Goal: Task Accomplishment & Management: Use online tool/utility

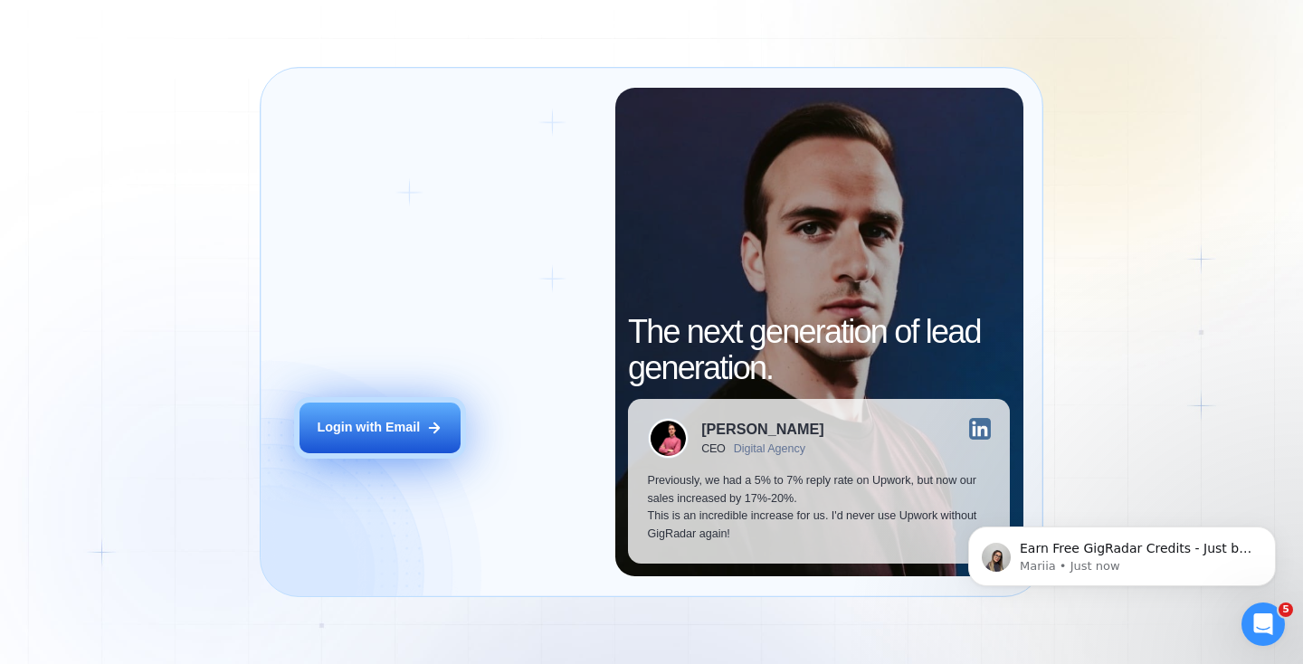
click at [389, 427] on div "Login with Email" at bounding box center [368, 428] width 103 height 18
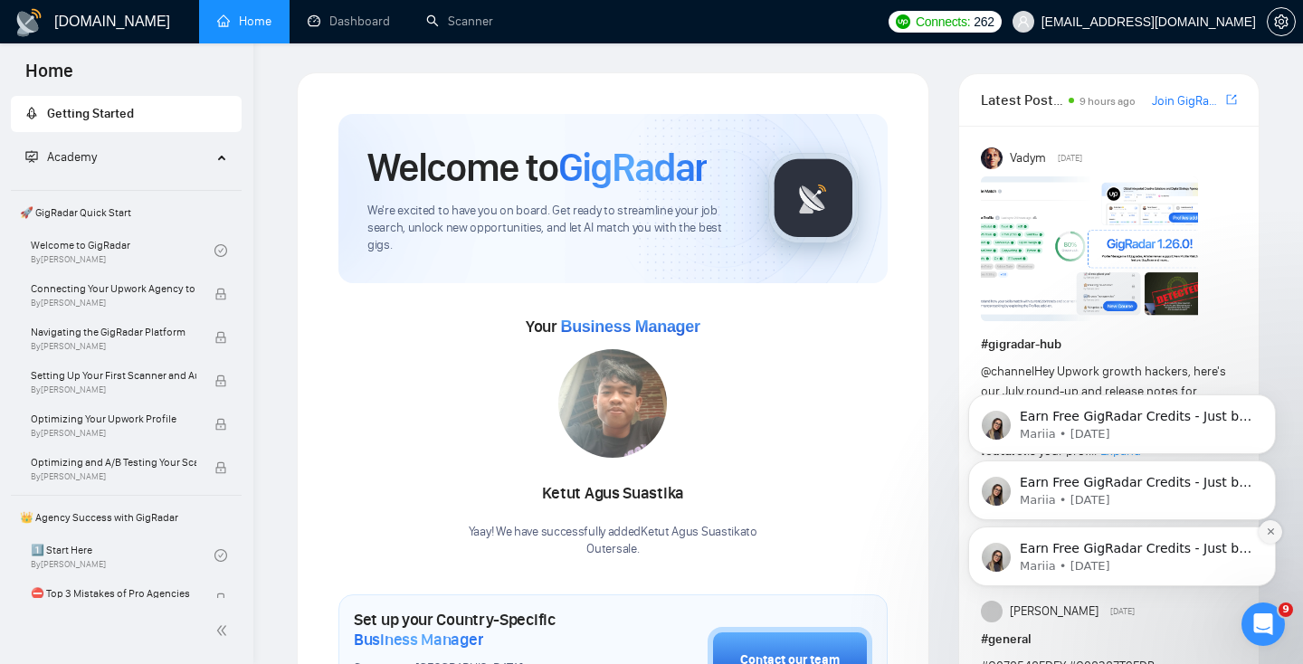
click at [1272, 538] on button "Dismiss notification" at bounding box center [1270, 532] width 24 height 24
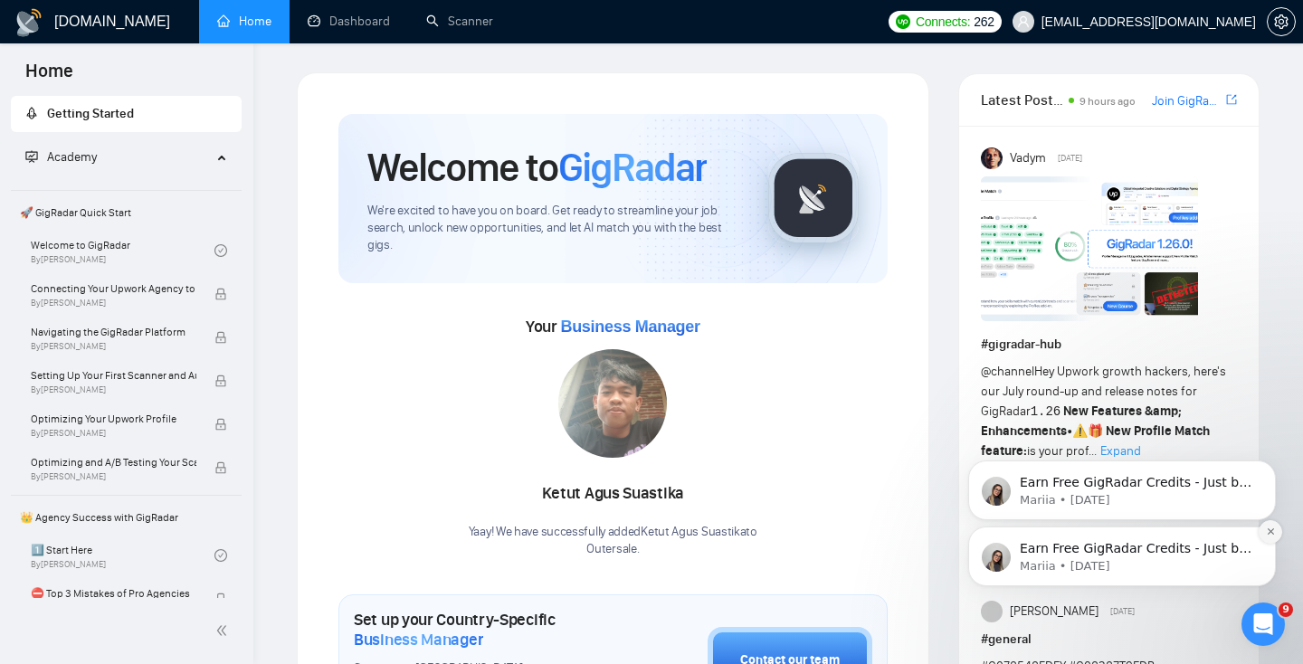
click at [1272, 536] on icon "Dismiss notification" at bounding box center [1271, 532] width 10 height 10
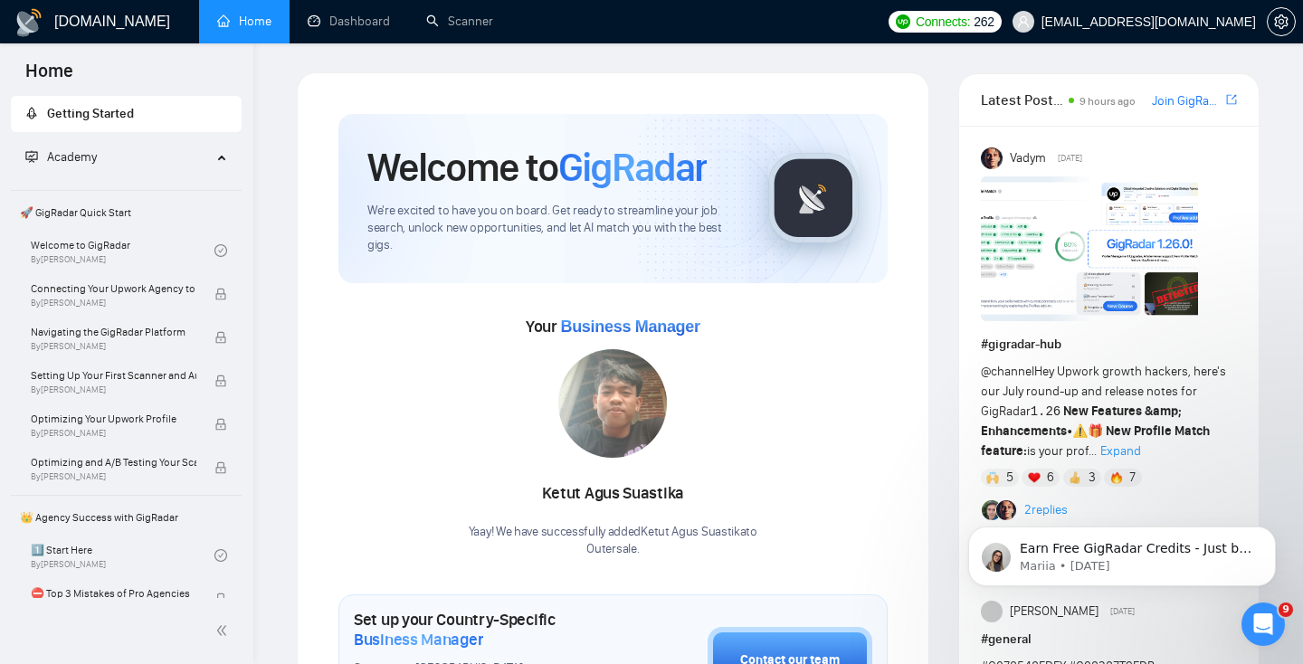
click at [1272, 536] on icon "Dismiss notification" at bounding box center [1271, 532] width 8 height 8
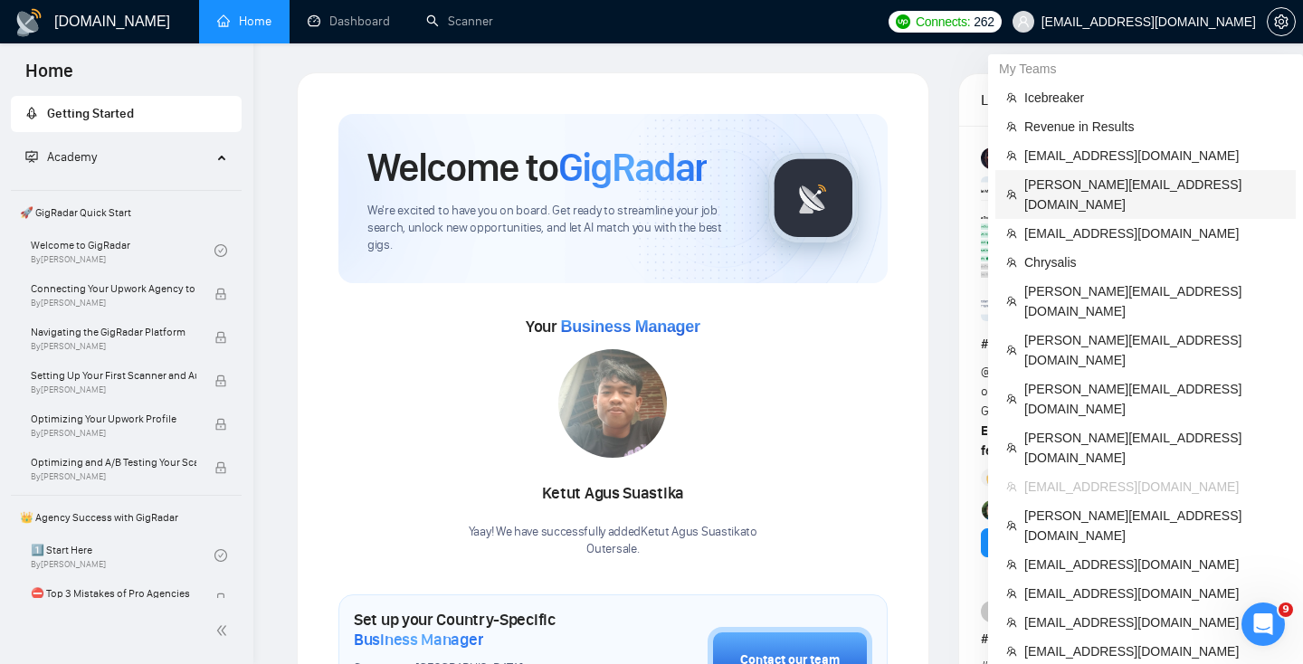
click at [1079, 182] on span "[PERSON_NAME][EMAIL_ADDRESS][DOMAIN_NAME]" at bounding box center [1154, 195] width 261 height 40
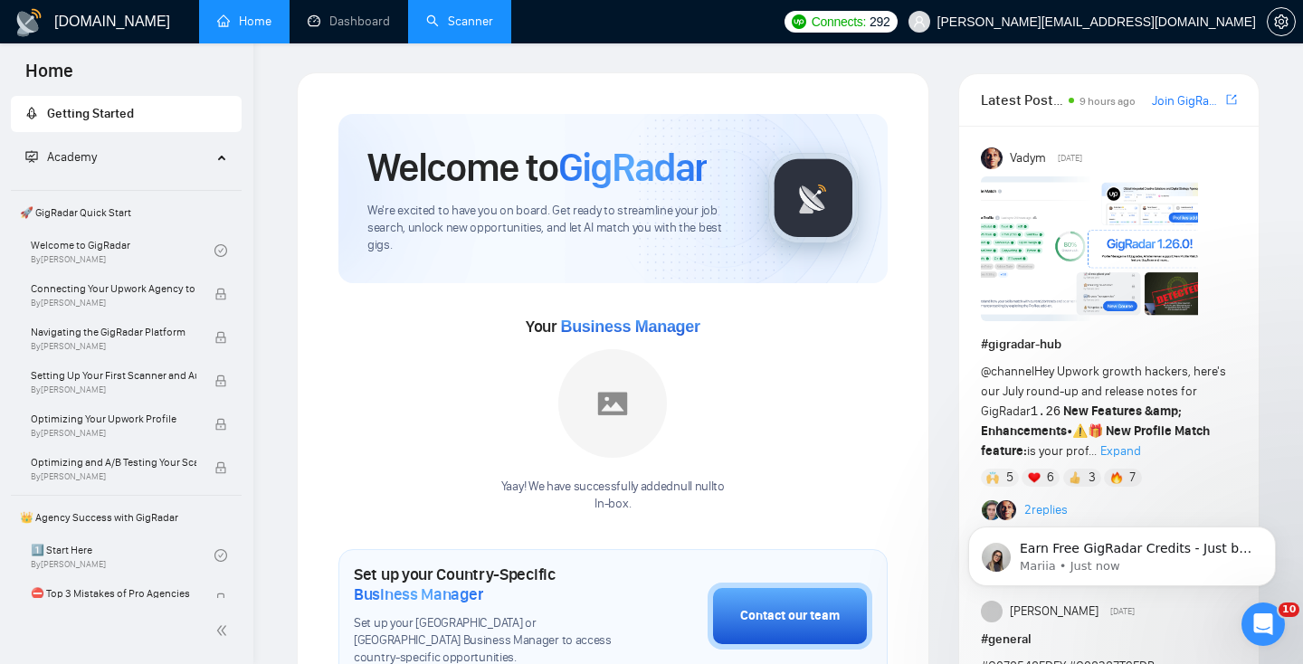
click at [462, 28] on link "Scanner" at bounding box center [459, 21] width 67 height 15
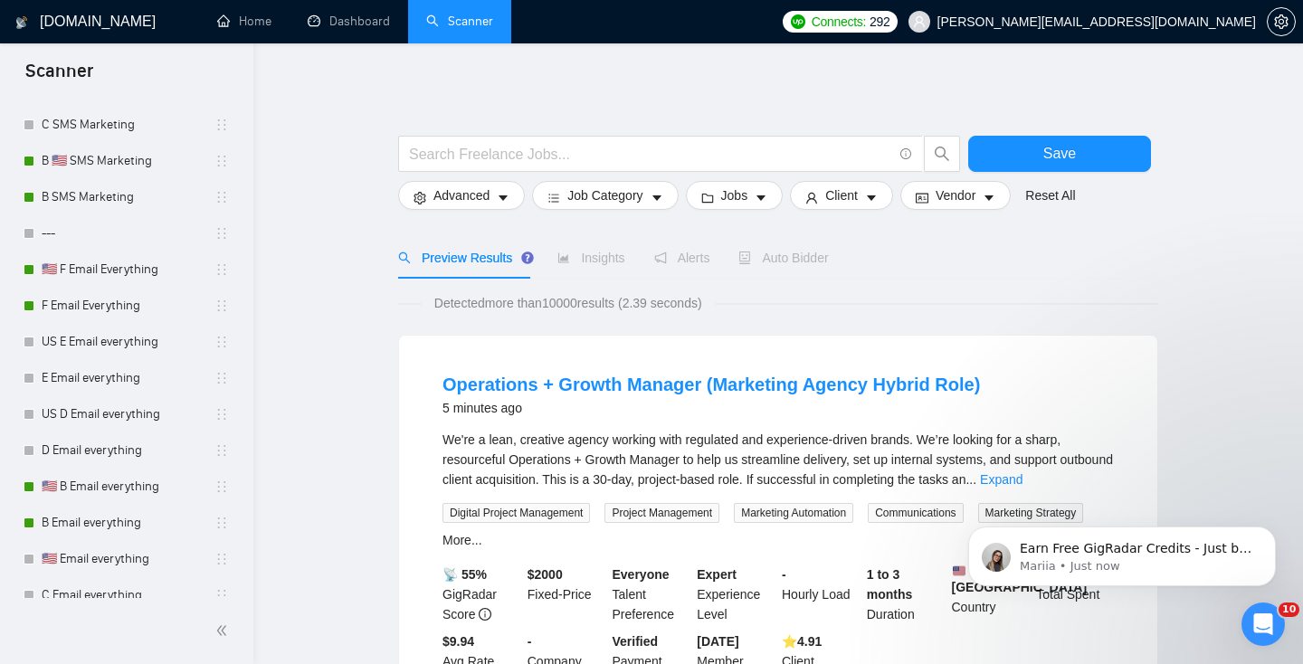
scroll to position [1449, 0]
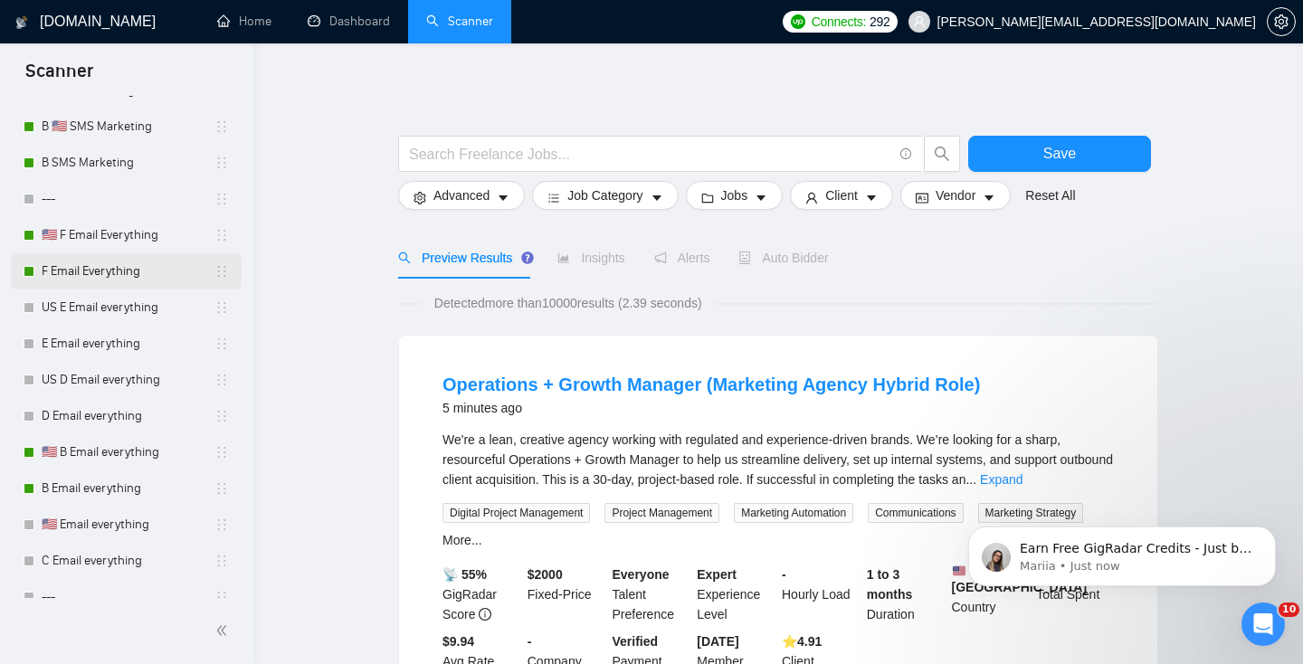
click at [116, 278] on link "F Email Everything" at bounding box center [128, 271] width 173 height 36
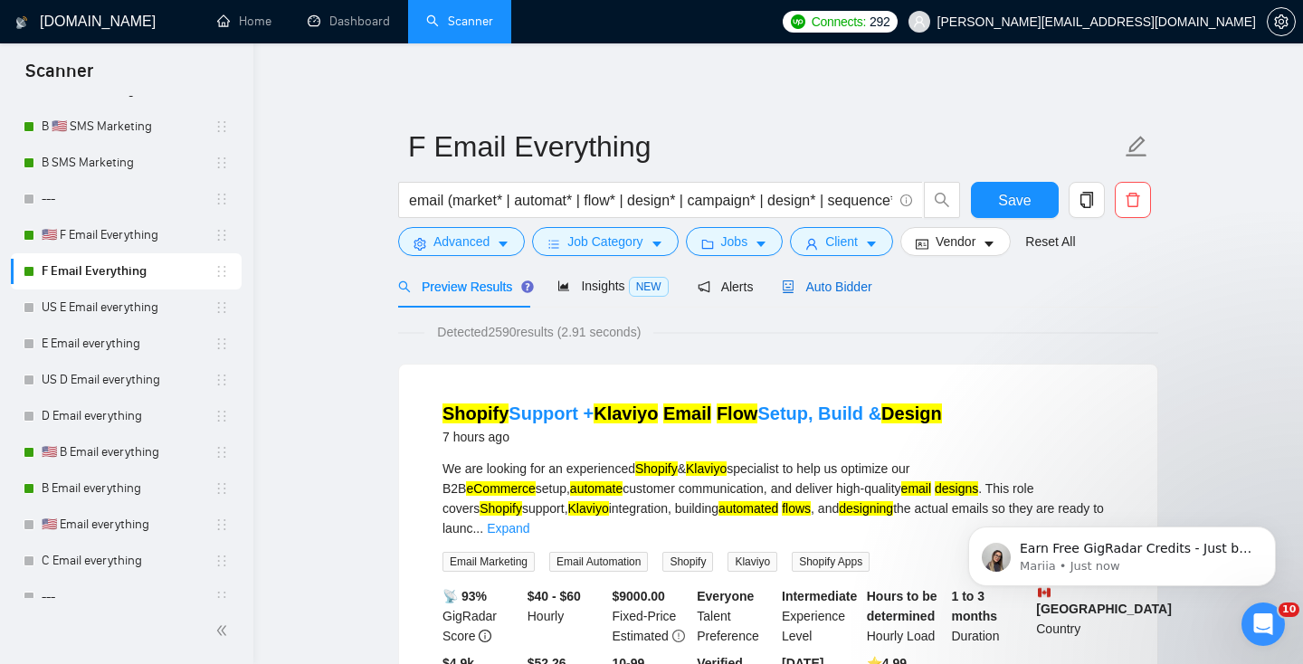
click at [847, 286] on span "Auto Bidder" at bounding box center [827, 287] width 90 height 14
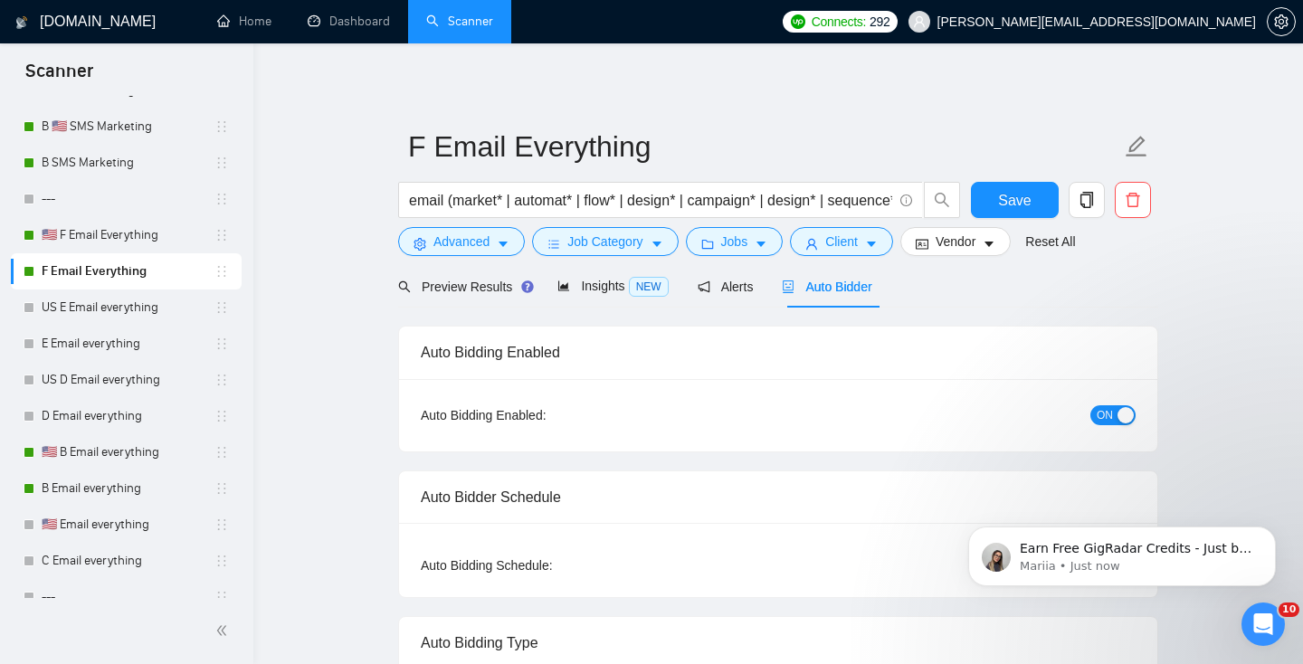
radio input "false"
radio input "true"
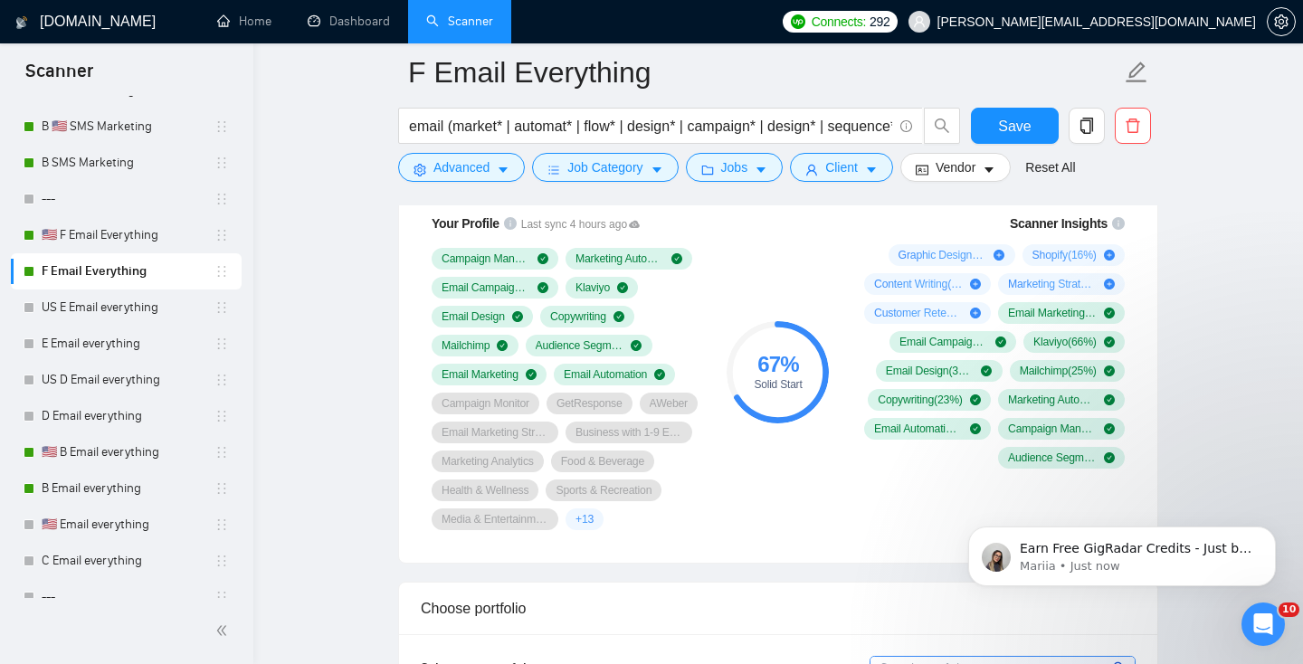
scroll to position [1457, 0]
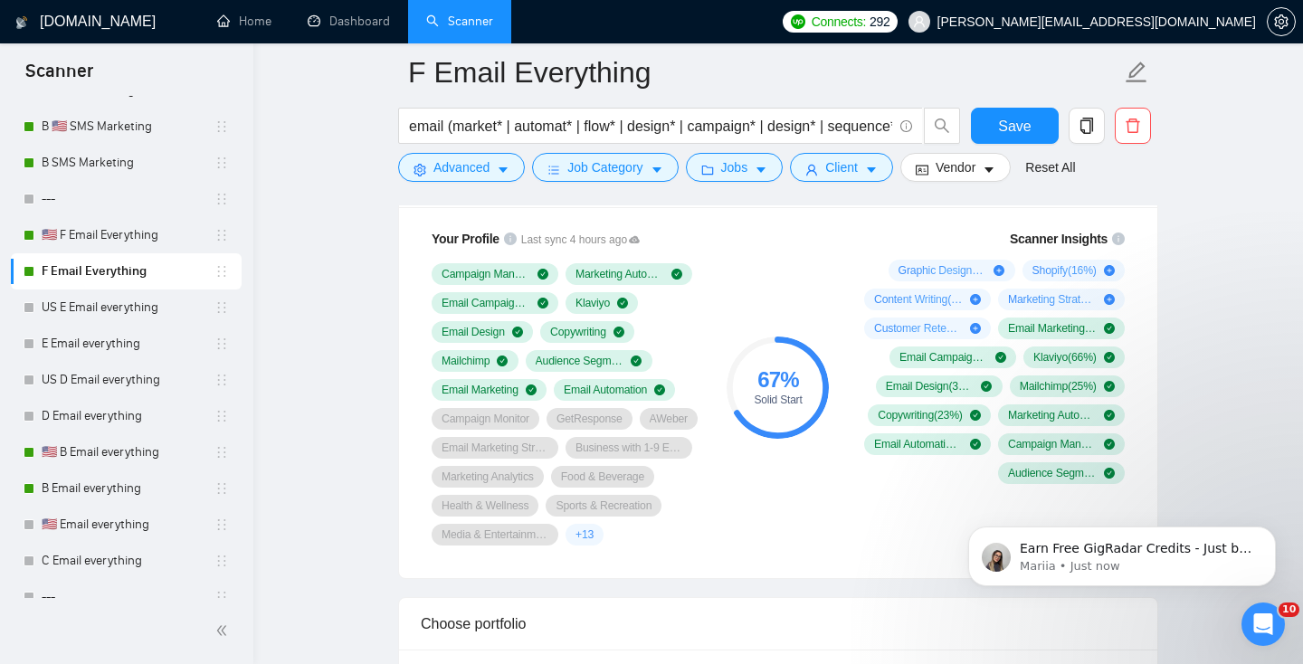
drag, startPoint x: 1106, startPoint y: 568, endPoint x: 870, endPoint y: 240, distance: 404.5
click html "Earn Free GigRadar Credits - Just by Sharing Your Story! 💬 Want more credits fo…"
drag, startPoint x: 876, startPoint y: 251, endPoint x: 1106, endPoint y: 356, distance: 252.2
click at [1106, 356] on div "Scanner Insights Graphic Design ( 24 %) Shopify ( 16 %) Content Writing ( 16 %)…" at bounding box center [990, 356] width 289 height 277
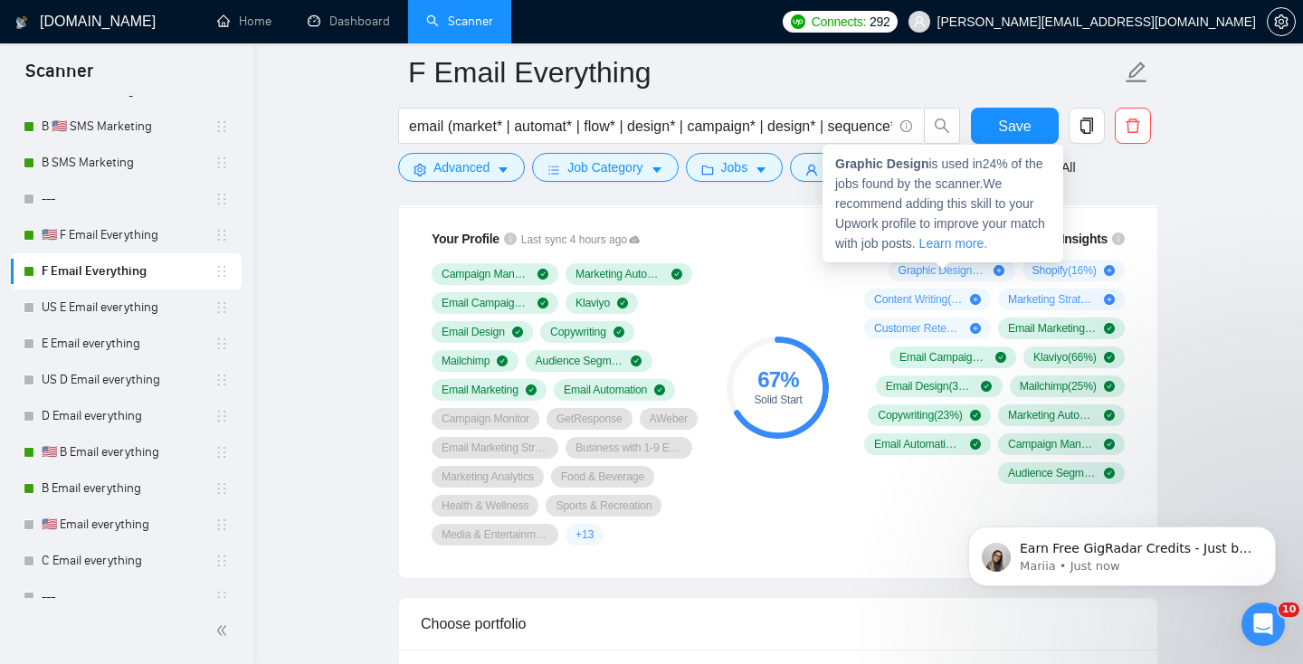
click at [898, 267] on span "Graphic Design ( 24 %)" at bounding box center [942, 270] width 89 height 14
click at [858, 157] on strong "Graphic Design" at bounding box center [881, 164] width 93 height 14
click at [838, 355] on div "67 % Solid Start" at bounding box center [777, 387] width 121 height 338
click at [993, 267] on icon "plus-circle" at bounding box center [998, 270] width 11 height 11
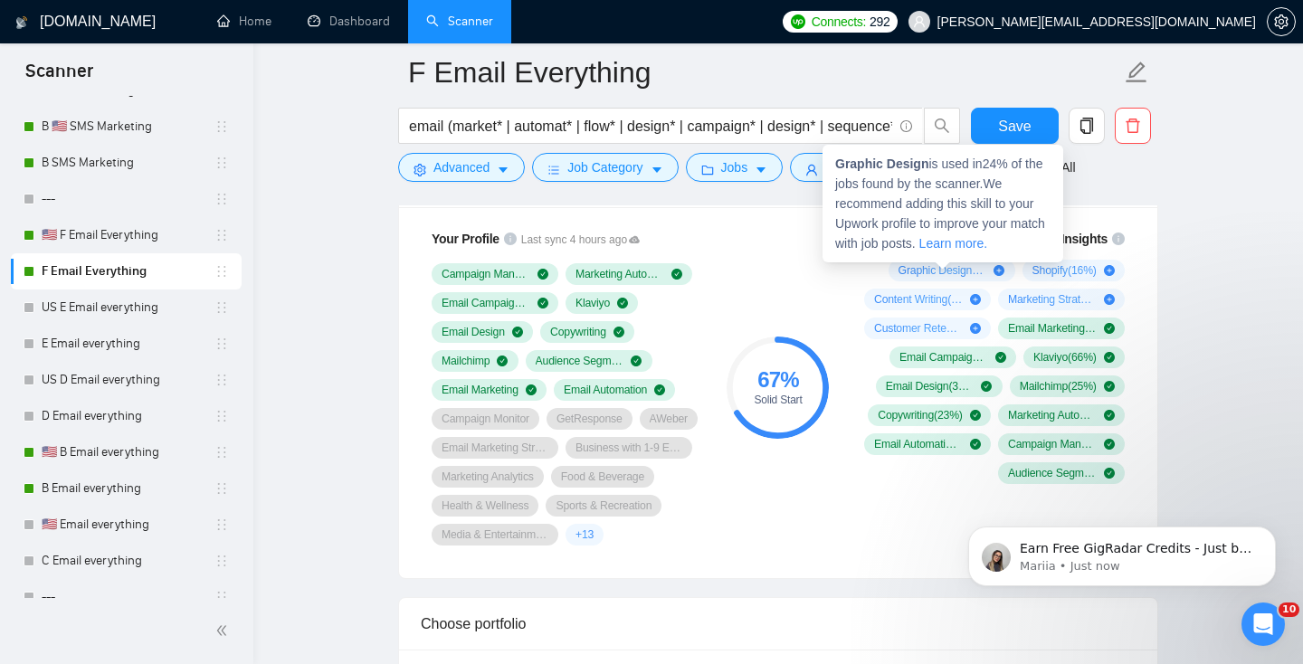
click at [973, 313] on div "Graphic Design ( 24 %) Shopify ( 16 %) Content Writing ( 16 %) Marketing Strate…" at bounding box center [991, 372] width 268 height 224
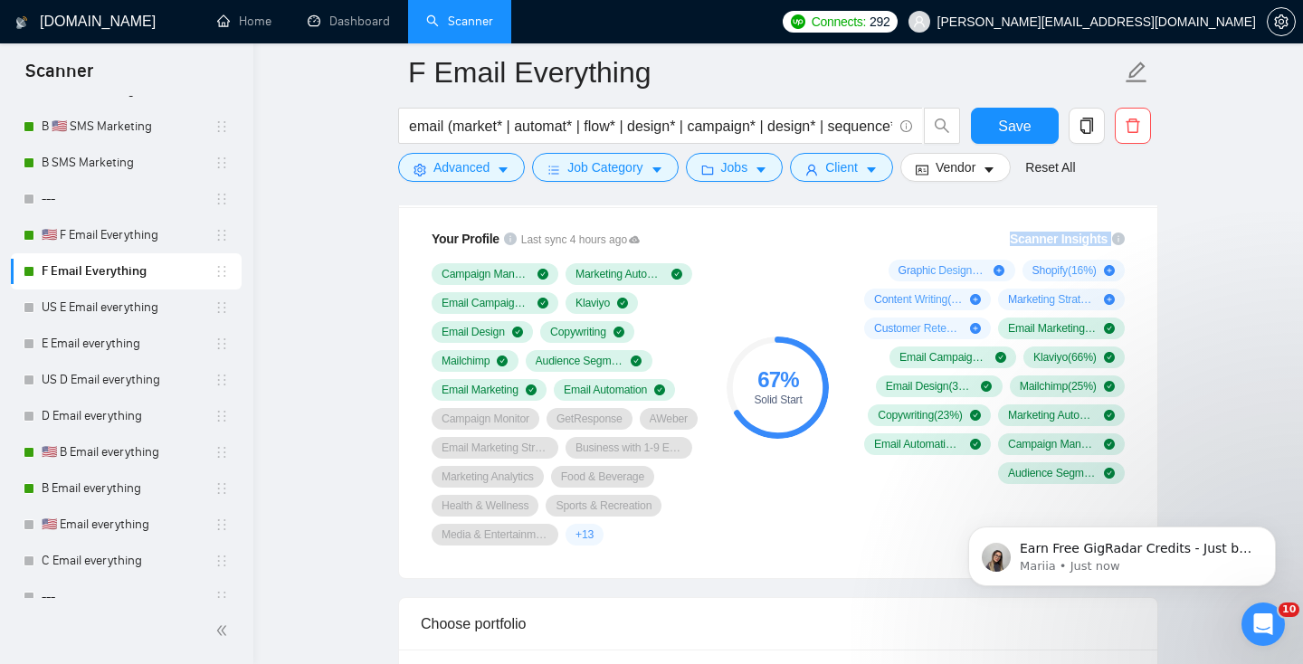
drag, startPoint x: 842, startPoint y: 244, endPoint x: 944, endPoint y: 279, distance: 107.9
click at [944, 279] on div "Scanner Insights Graphic Design ( 24 %) Shopify ( 16 %) Content Writing ( 16 %)…" at bounding box center [991, 387] width 304 height 338
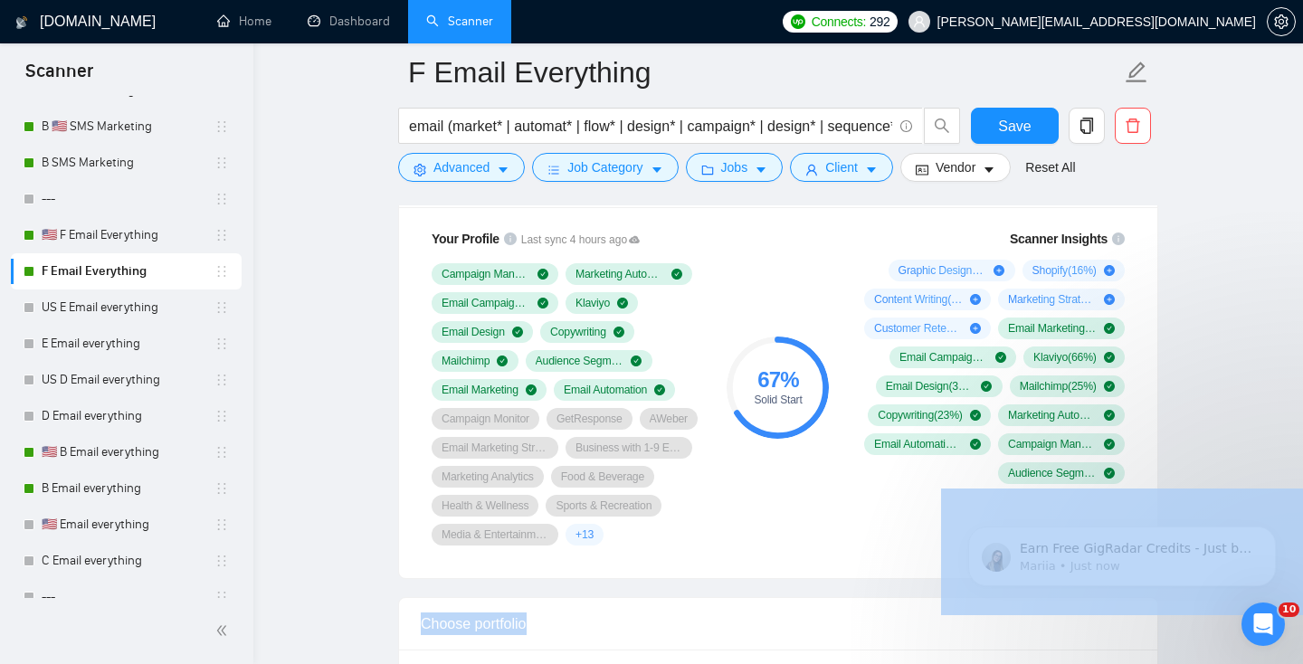
drag, startPoint x: 885, startPoint y: 261, endPoint x: 1061, endPoint y: 459, distance: 265.3
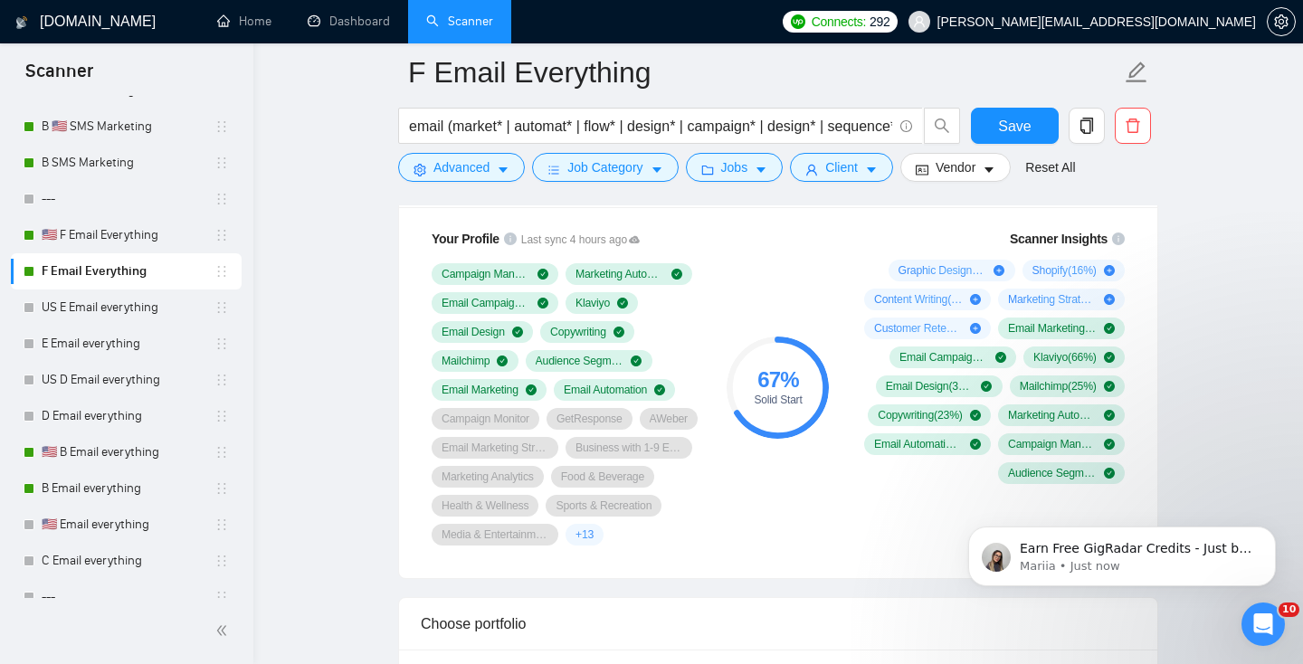
click at [1080, 454] on div "Graphic Design ( 24 %) Shopify ( 16 %) Content Writing ( 16 %) Marketing Strate…" at bounding box center [991, 372] width 268 height 224
drag, startPoint x: 1150, startPoint y: 487, endPoint x: 877, endPoint y: 307, distance: 327.2
click at [877, 308] on div "Your Profile Last sync 4 hours ago Campaign Management Marketing Automation Ema…" at bounding box center [778, 392] width 758 height 371
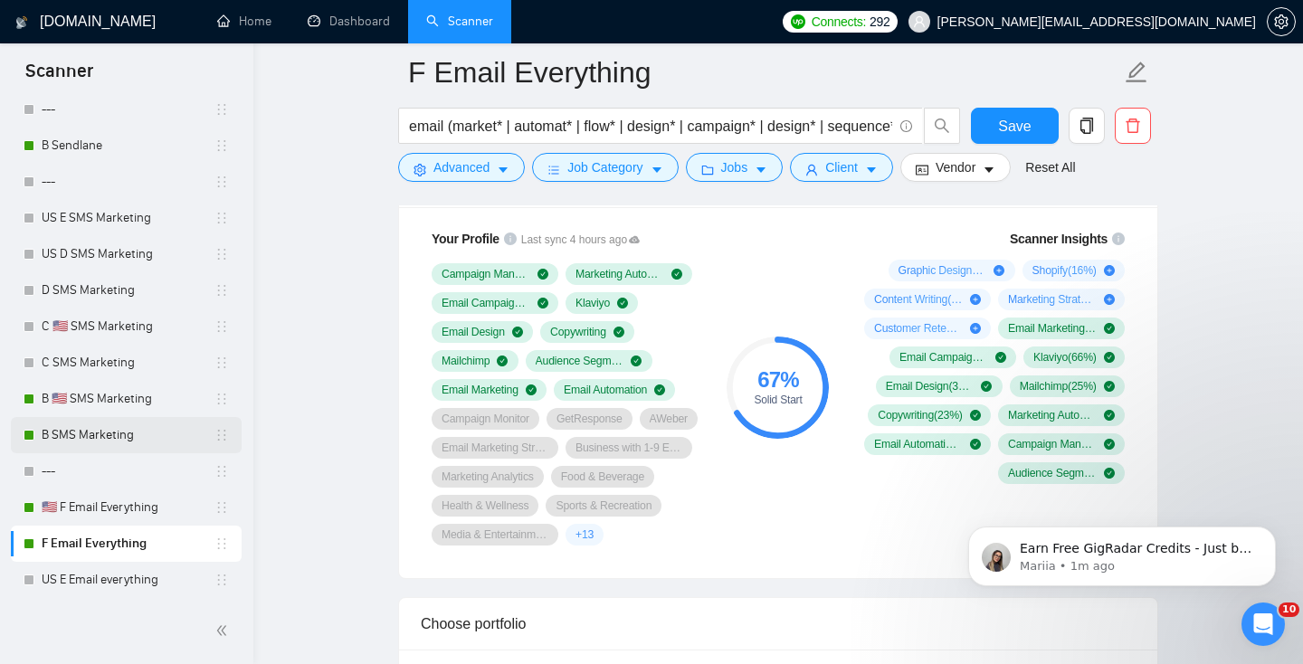
scroll to position [1180, 0]
click at [116, 422] on link "B SMS Marketing" at bounding box center [128, 432] width 173 height 36
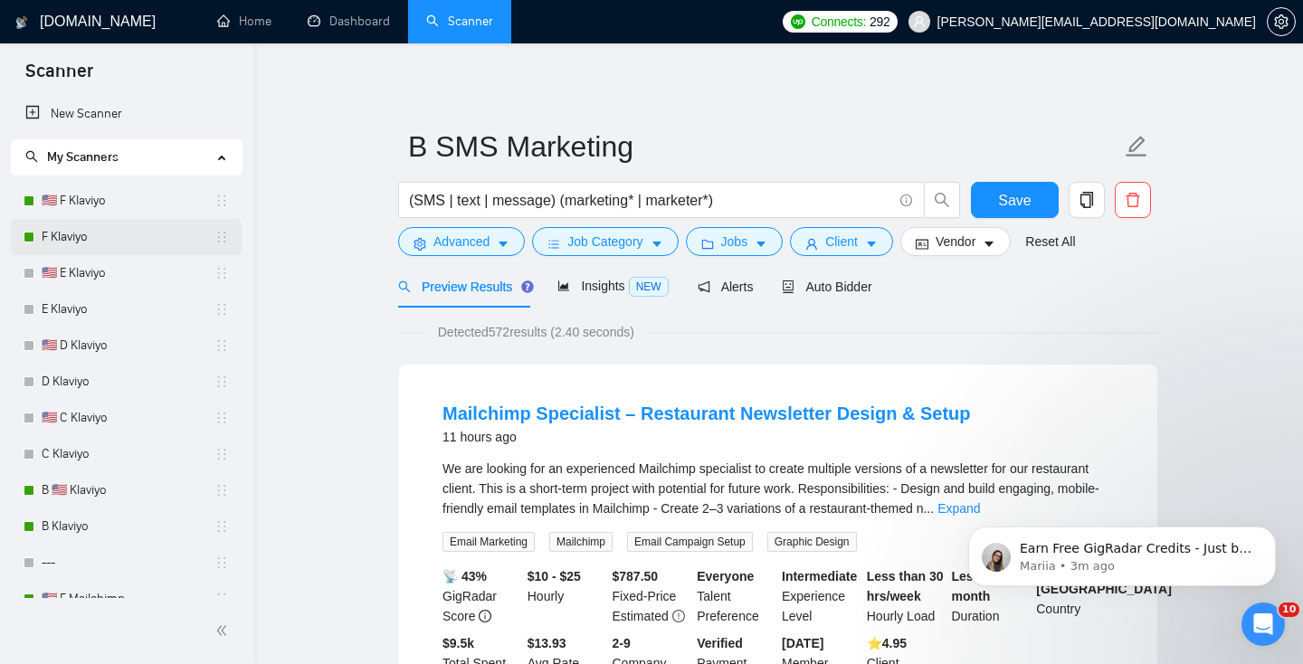
click at [125, 229] on link "F Klaviyo" at bounding box center [128, 237] width 173 height 36
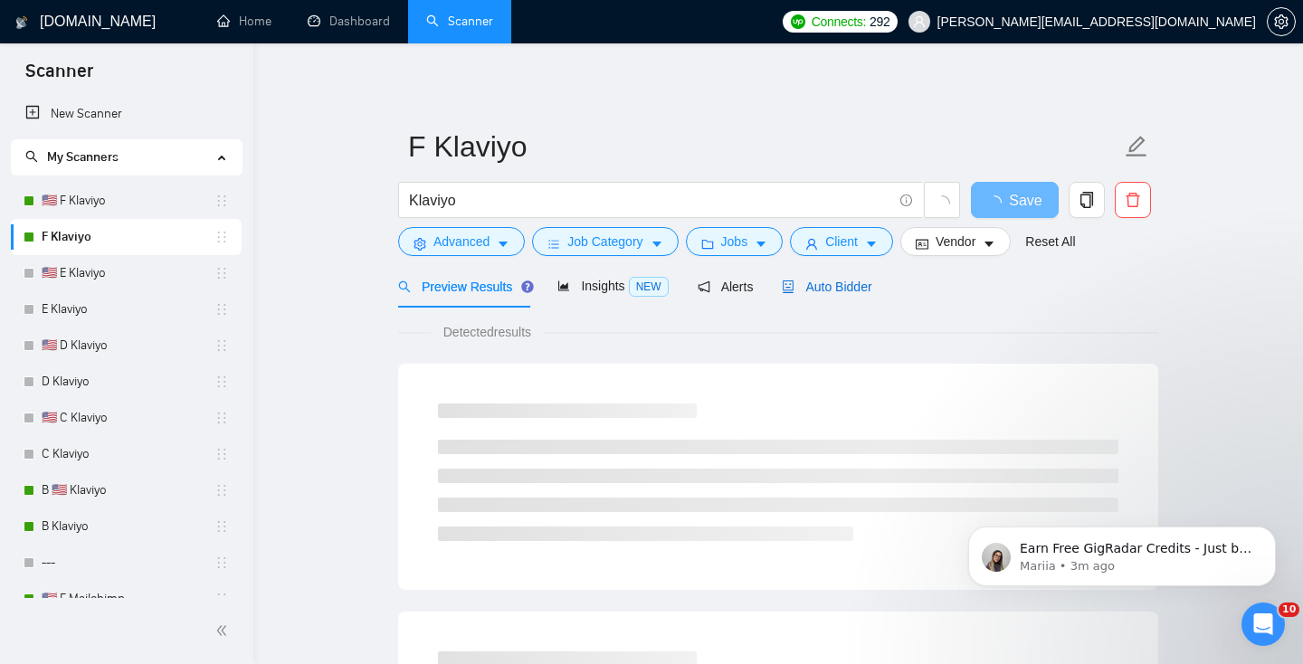
click at [845, 280] on span "Auto Bidder" at bounding box center [827, 287] width 90 height 14
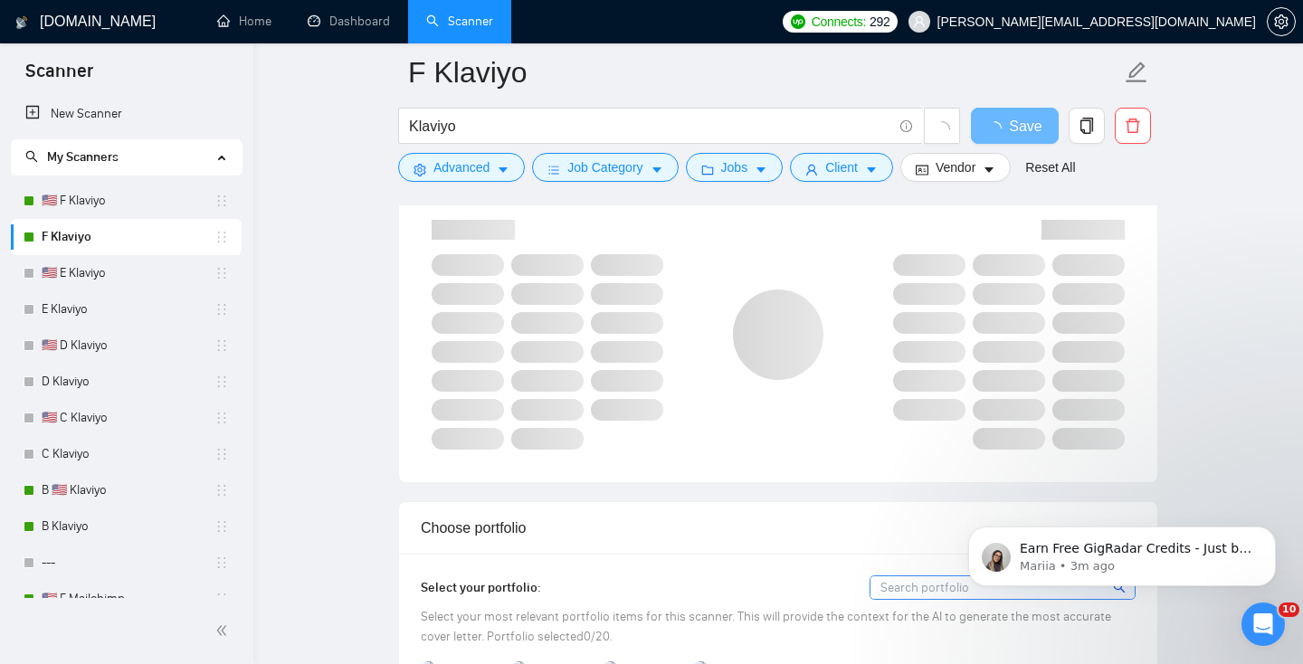
scroll to position [1475, 0]
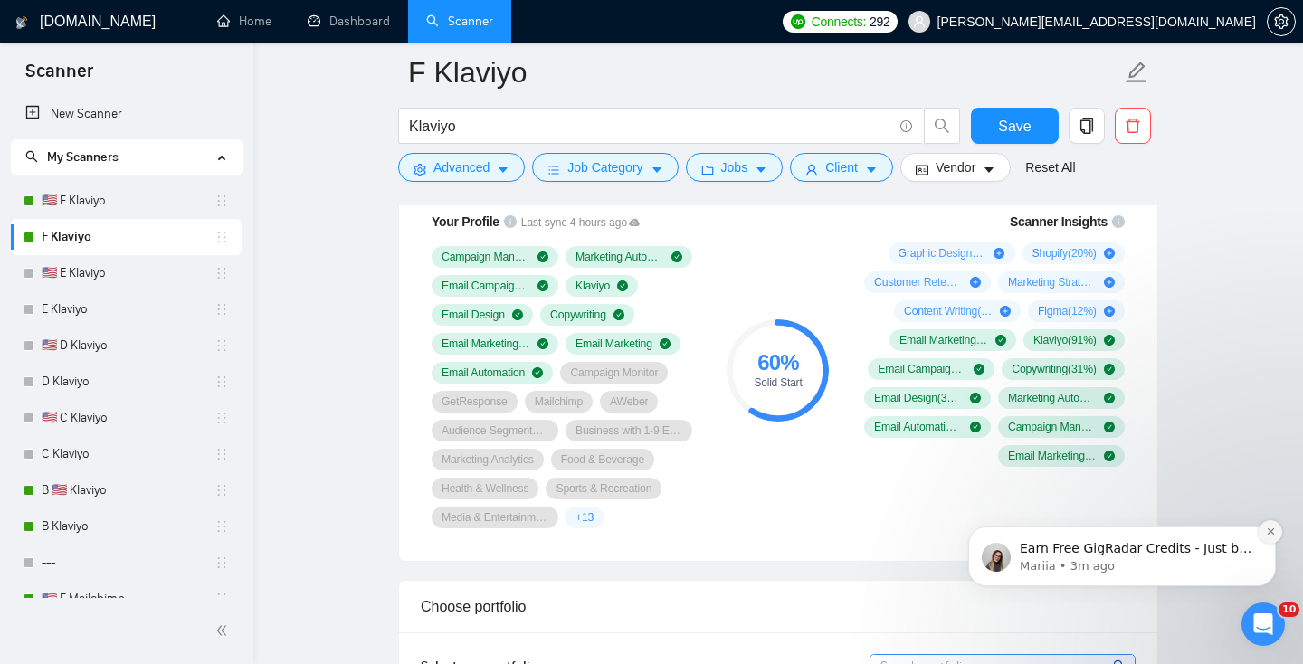
click at [1270, 537] on button "Dismiss notification" at bounding box center [1270, 532] width 24 height 24
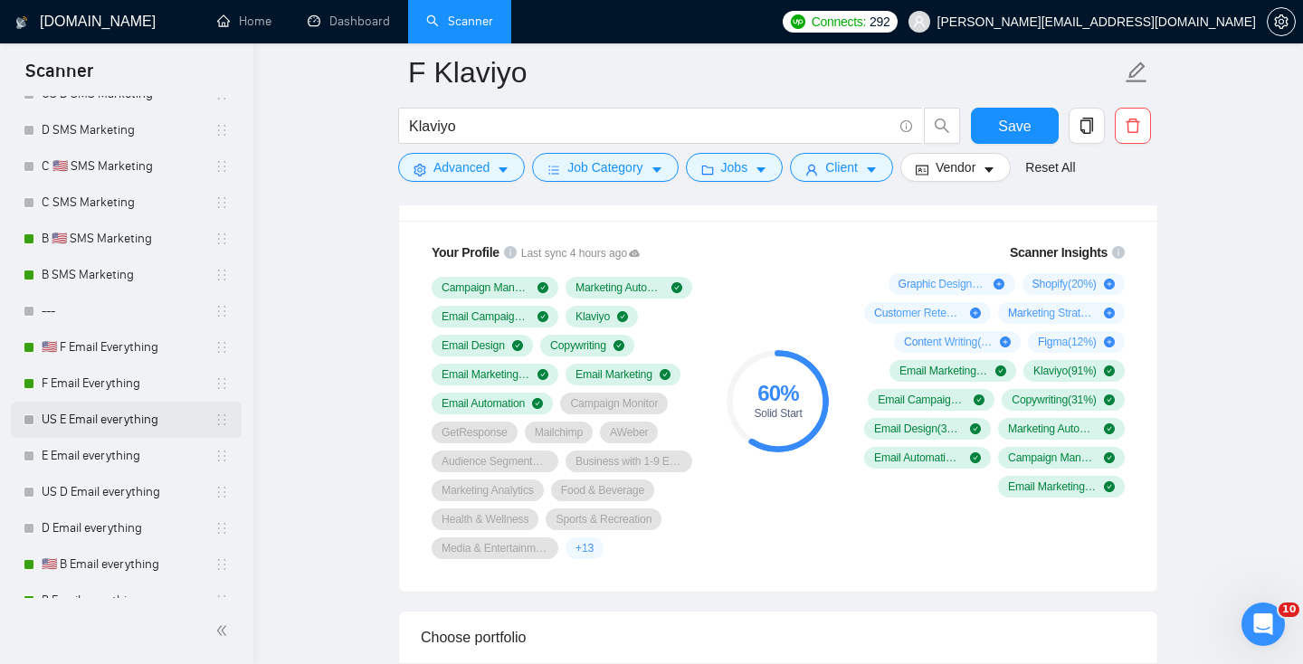
scroll to position [1339, 0]
click at [100, 375] on link "F Email Everything" at bounding box center [128, 382] width 173 height 36
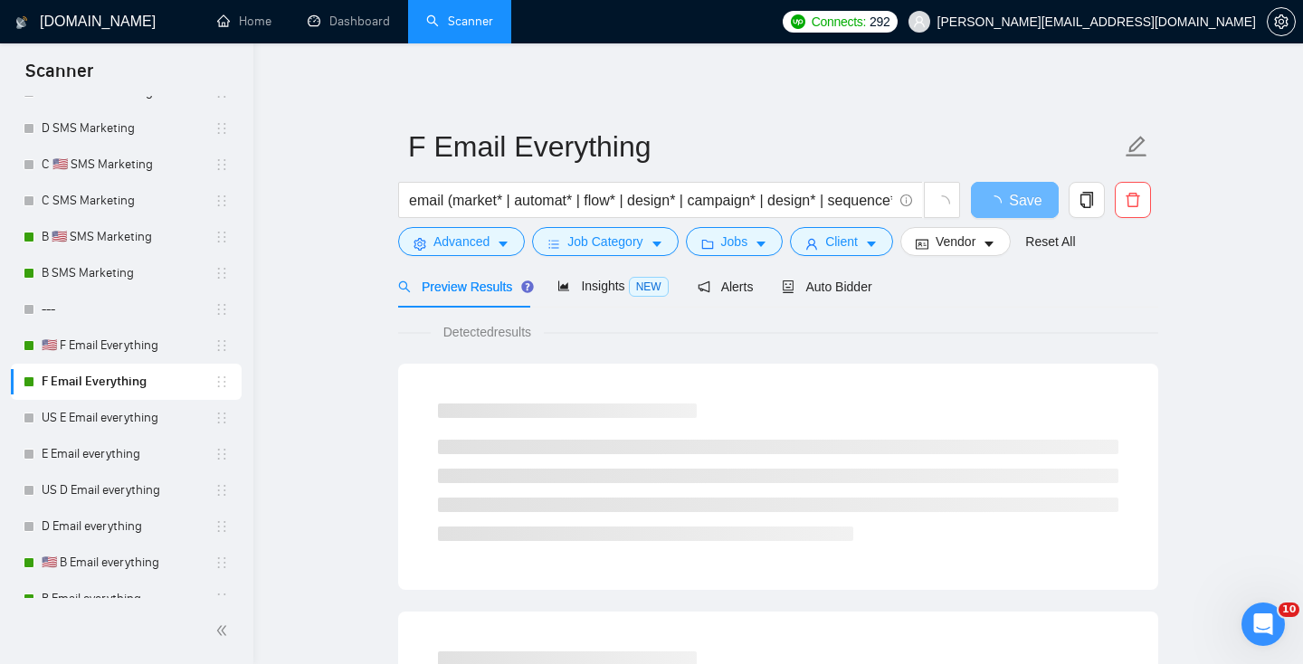
click at [781, 273] on div "Preview Results Insights NEW Alerts Auto Bidder" at bounding box center [635, 286] width 474 height 43
drag, startPoint x: 825, startPoint y: 284, endPoint x: 838, endPoint y: 286, distance: 12.8
click at [825, 284] on span "Auto Bidder" at bounding box center [827, 287] width 90 height 14
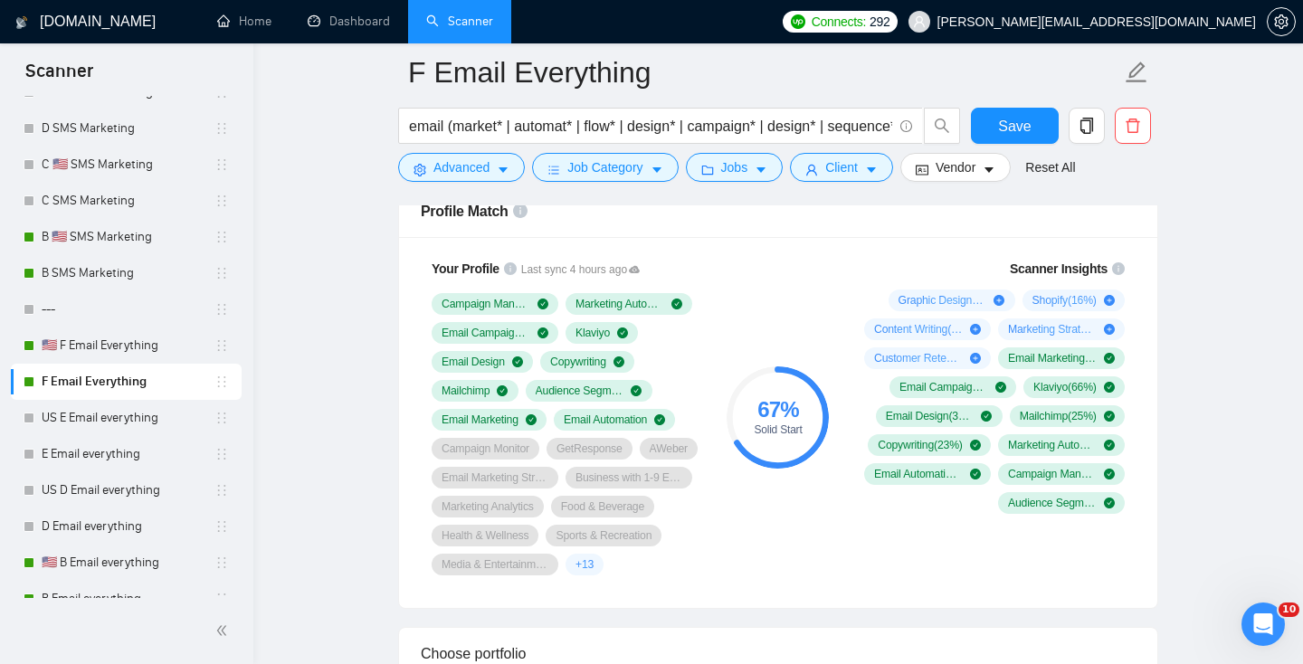
scroll to position [1422, 0]
